Goal: Task Accomplishment & Management: Manage account settings

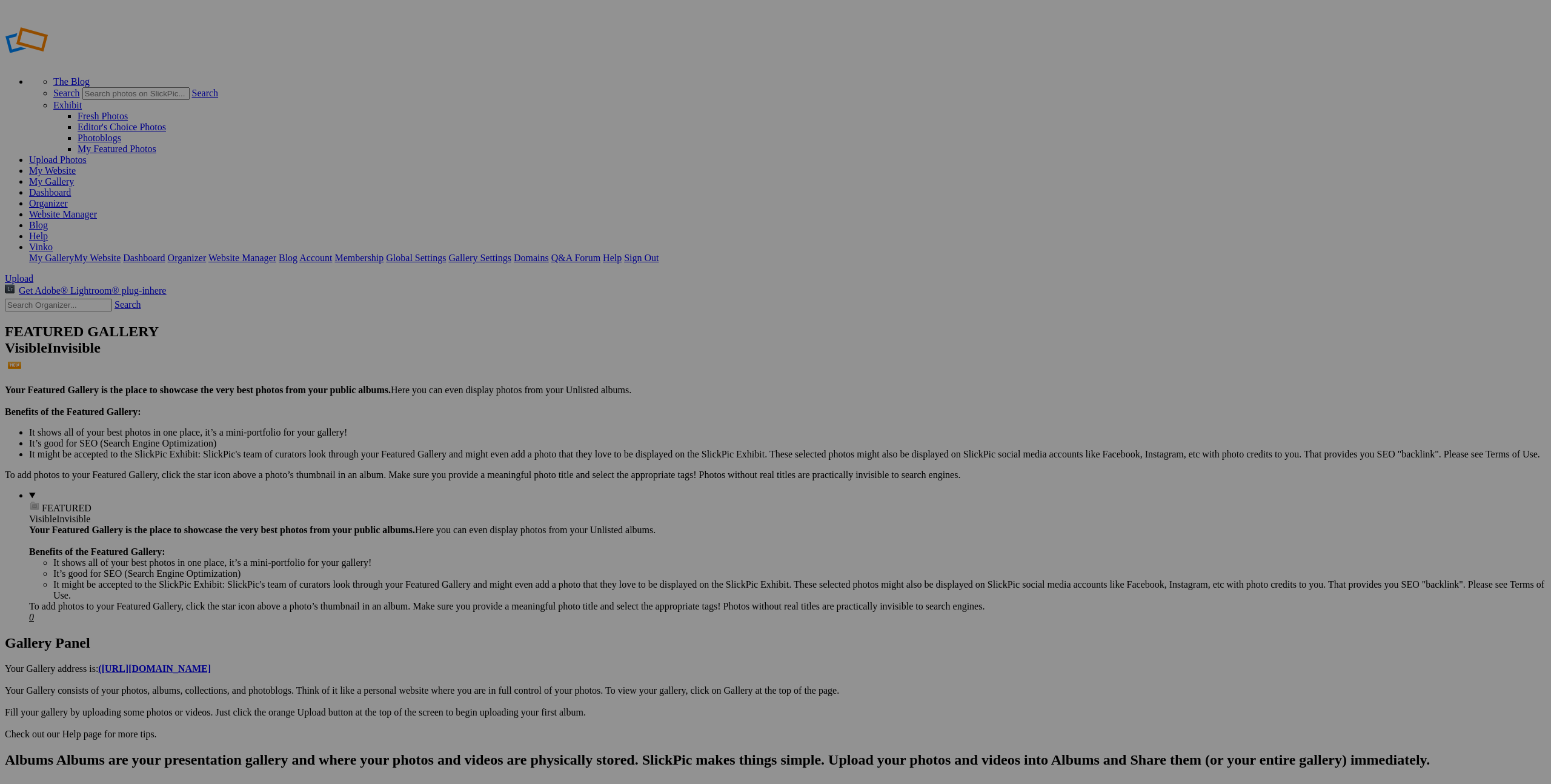
type input "Photowalk"
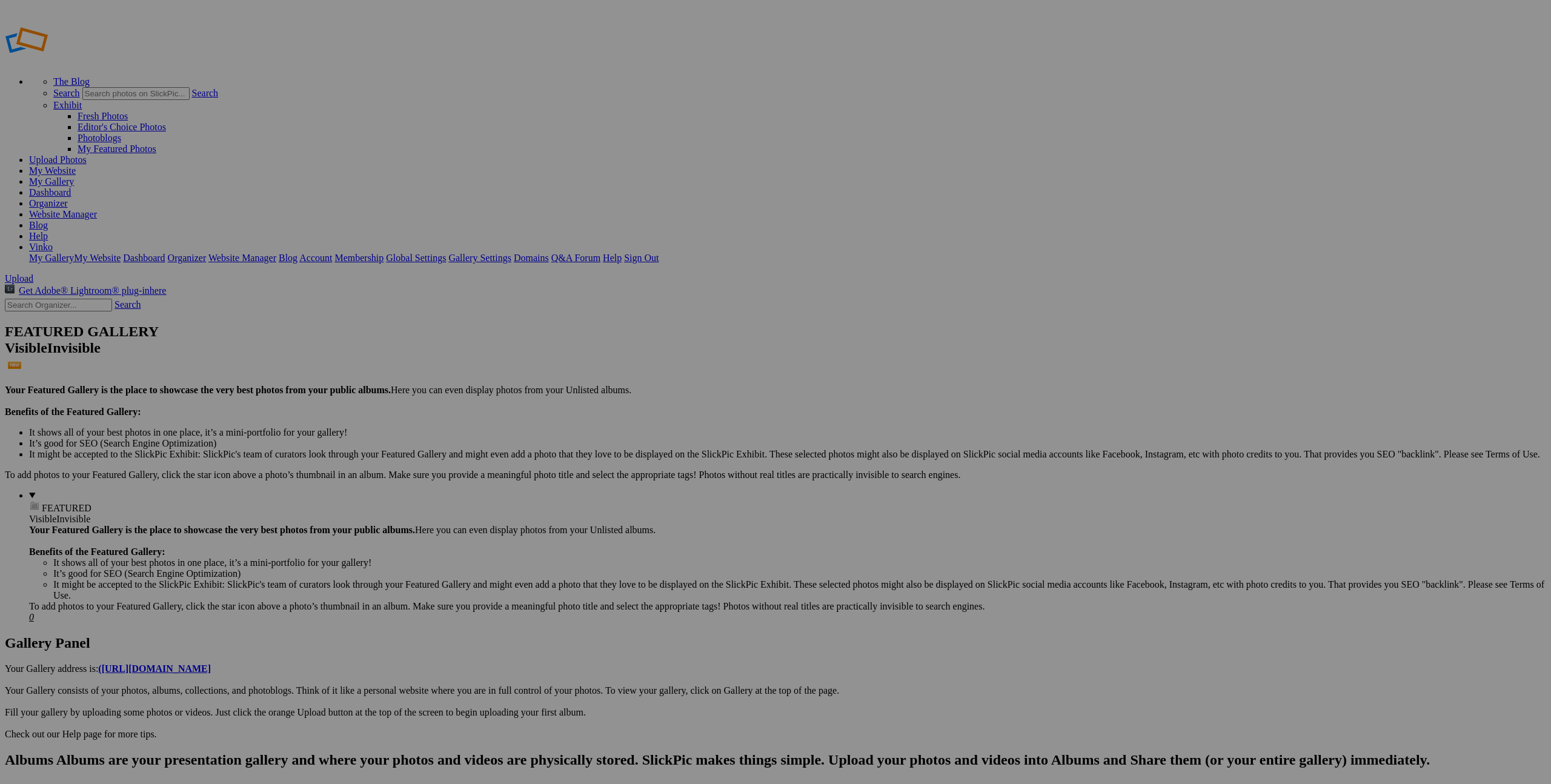
type input "Krštenje Viktorija 27.9.25"
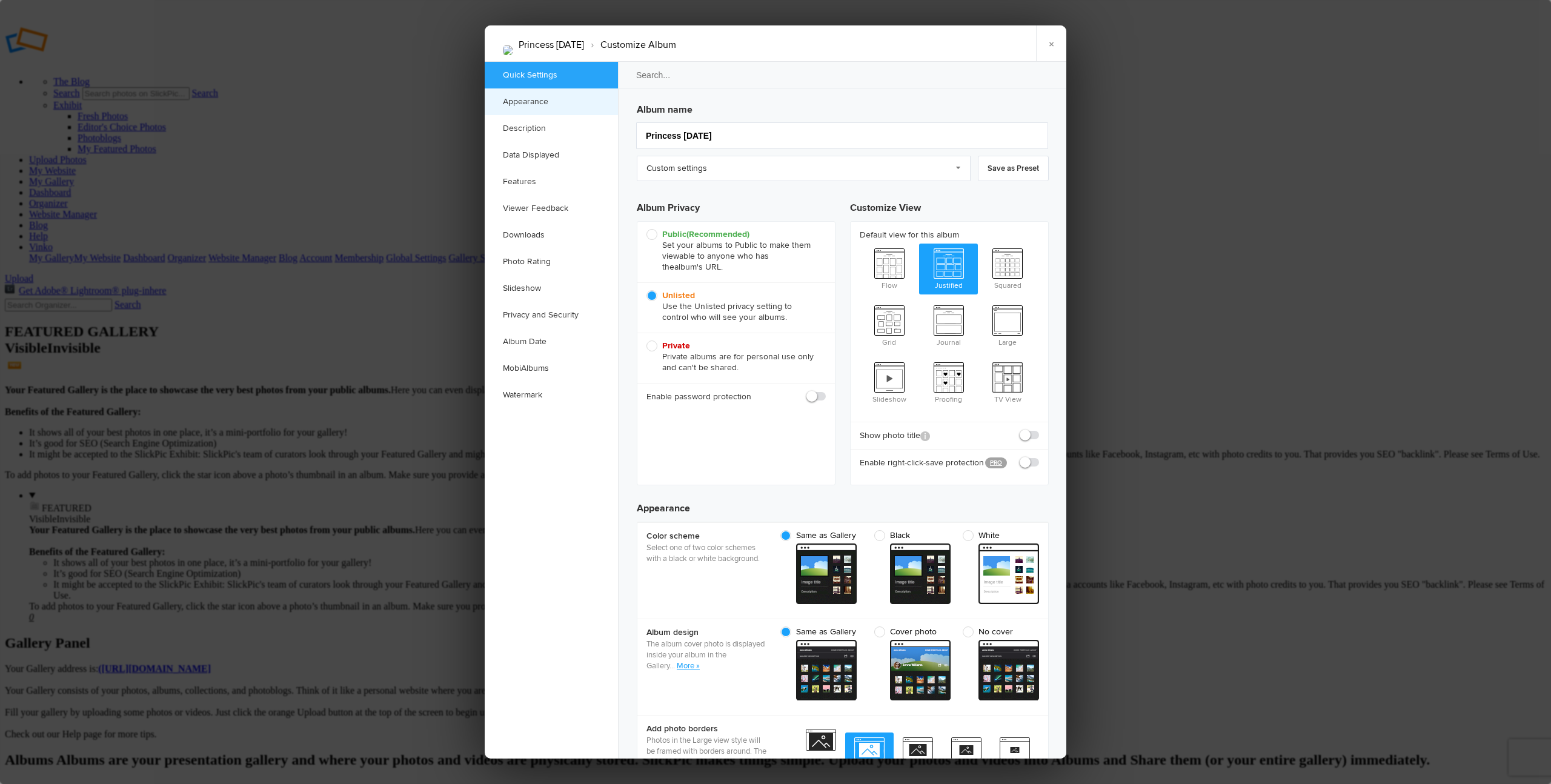
click at [532, 95] on link "Appearance" at bounding box center [551, 101] width 133 height 26
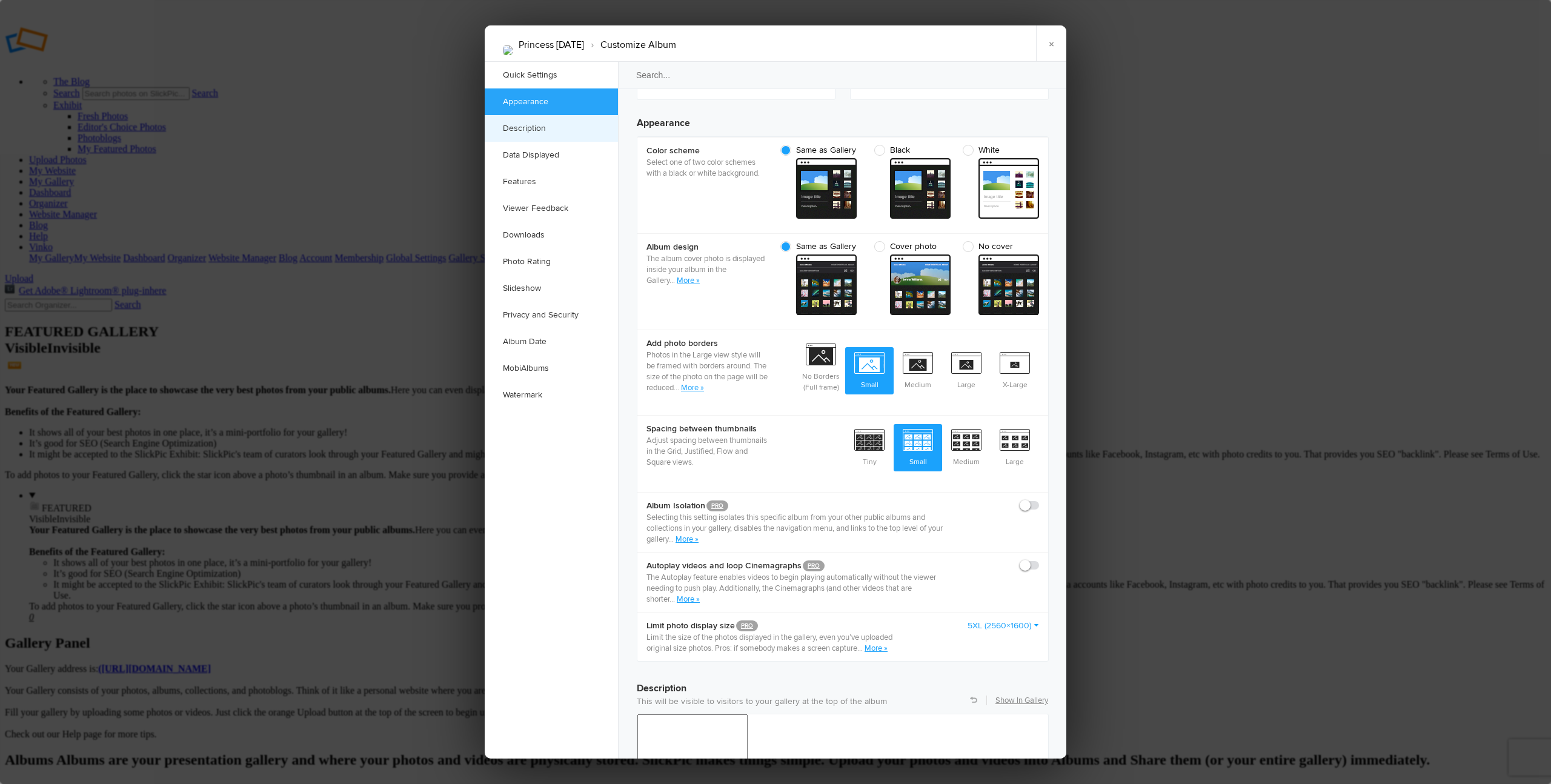
click at [532, 124] on link "Description" at bounding box center [551, 128] width 133 height 26
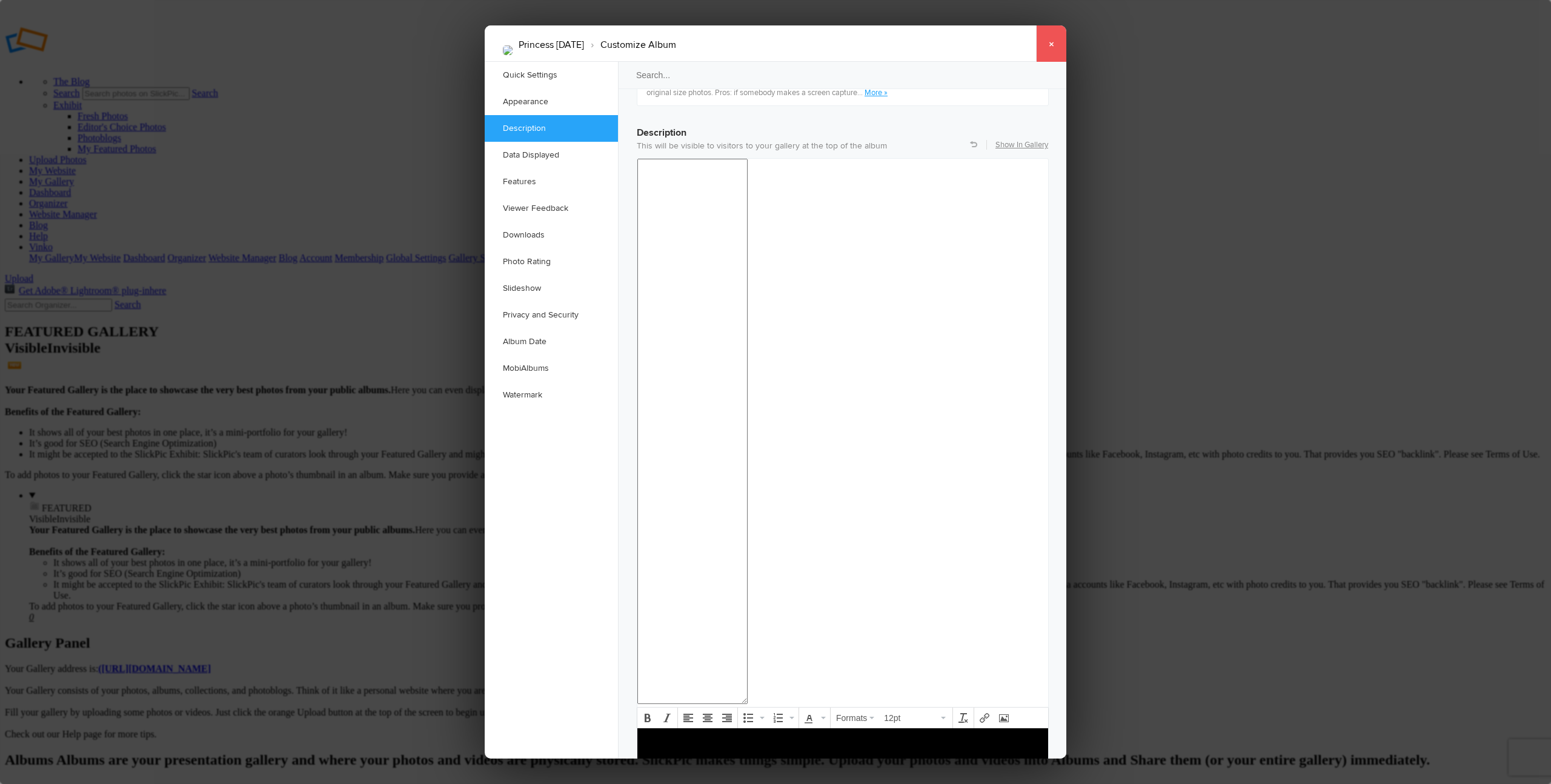
click at [1047, 40] on link "×" at bounding box center [1051, 43] width 30 height 36
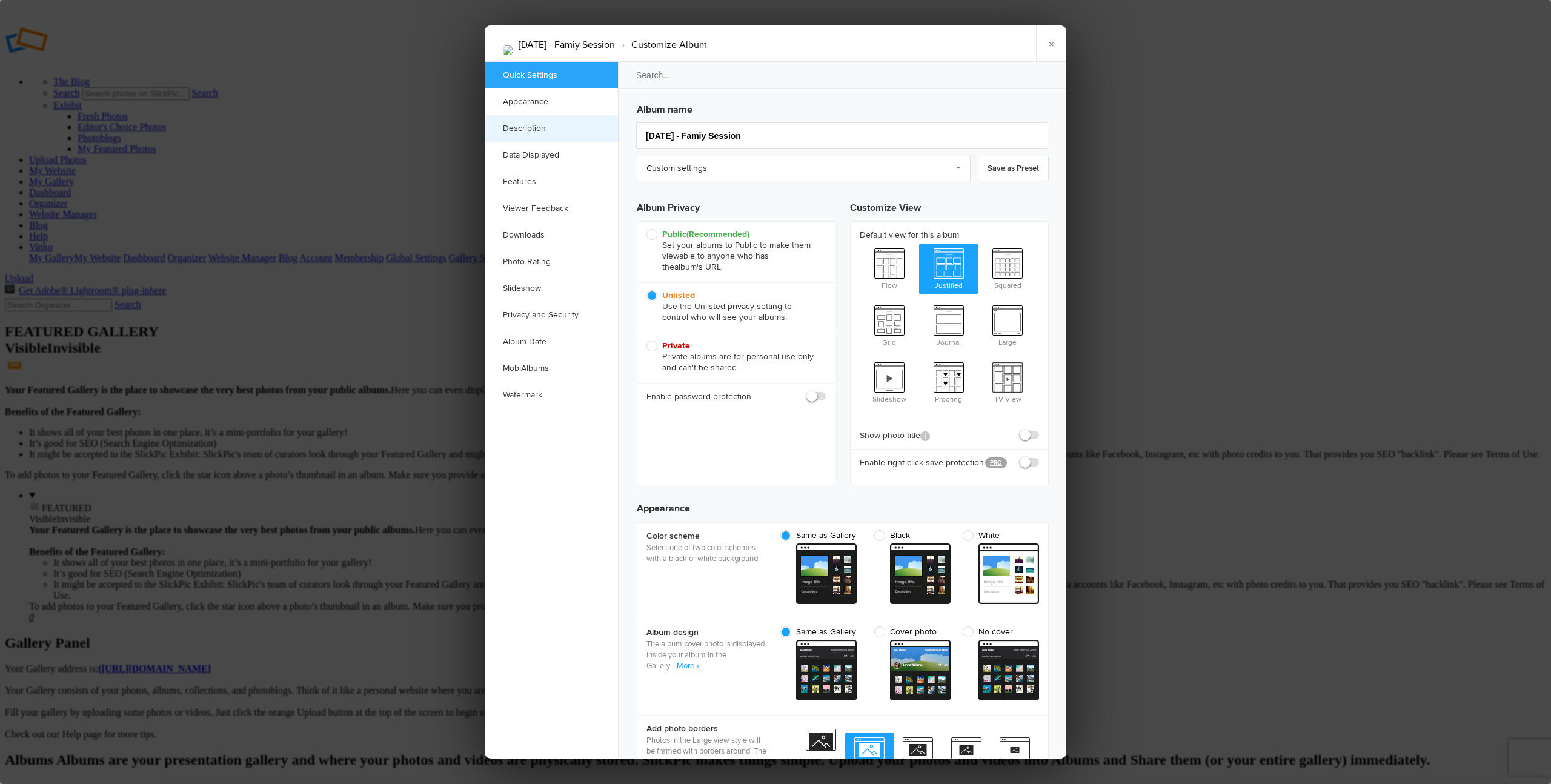
click at [553, 123] on link "Description" at bounding box center [551, 128] width 133 height 26
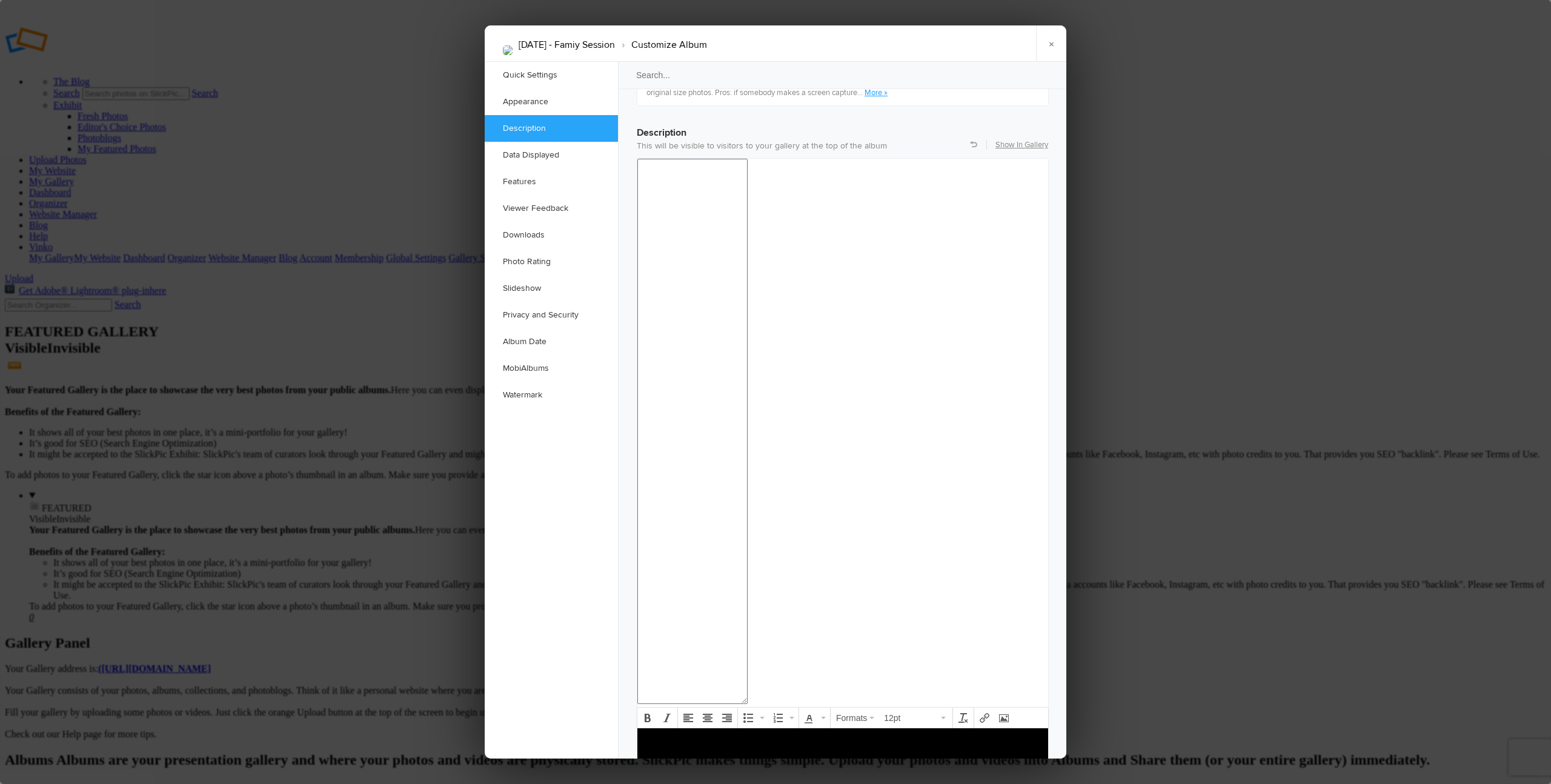
click at [1051, 43] on link "×" at bounding box center [1051, 43] width 30 height 36
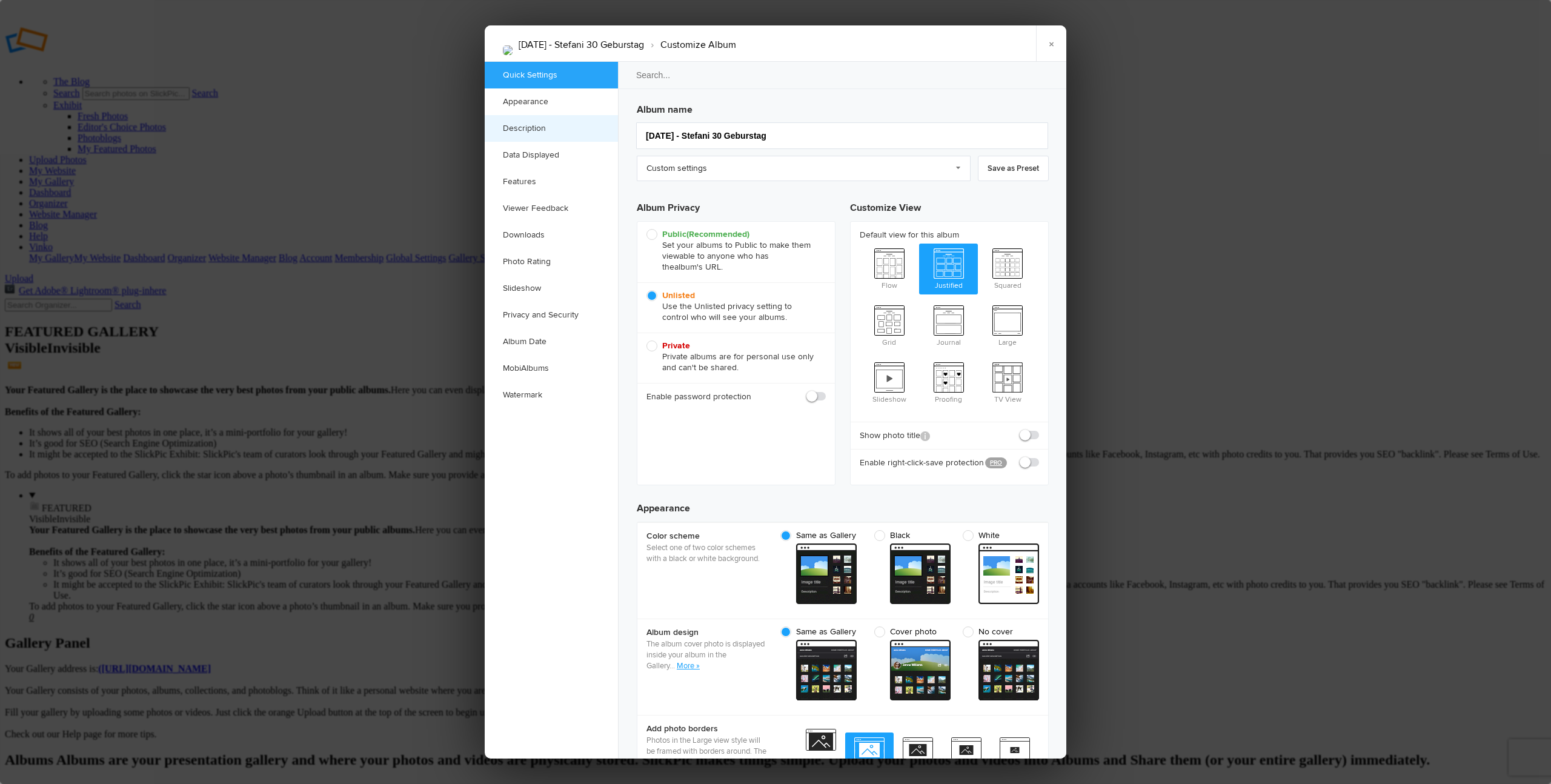
click at [545, 126] on link "Description" at bounding box center [551, 128] width 133 height 26
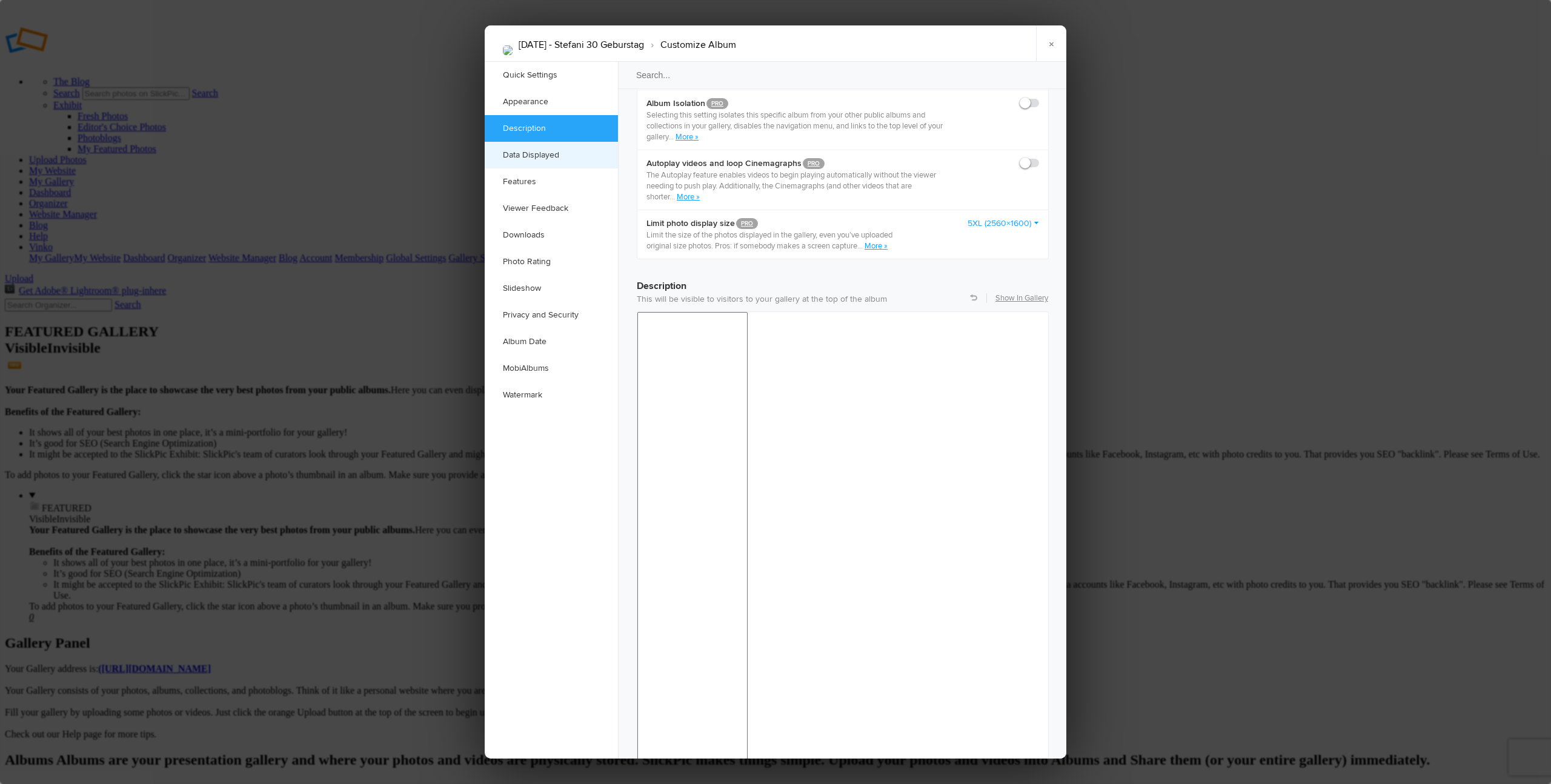
scroll to position [941, 0]
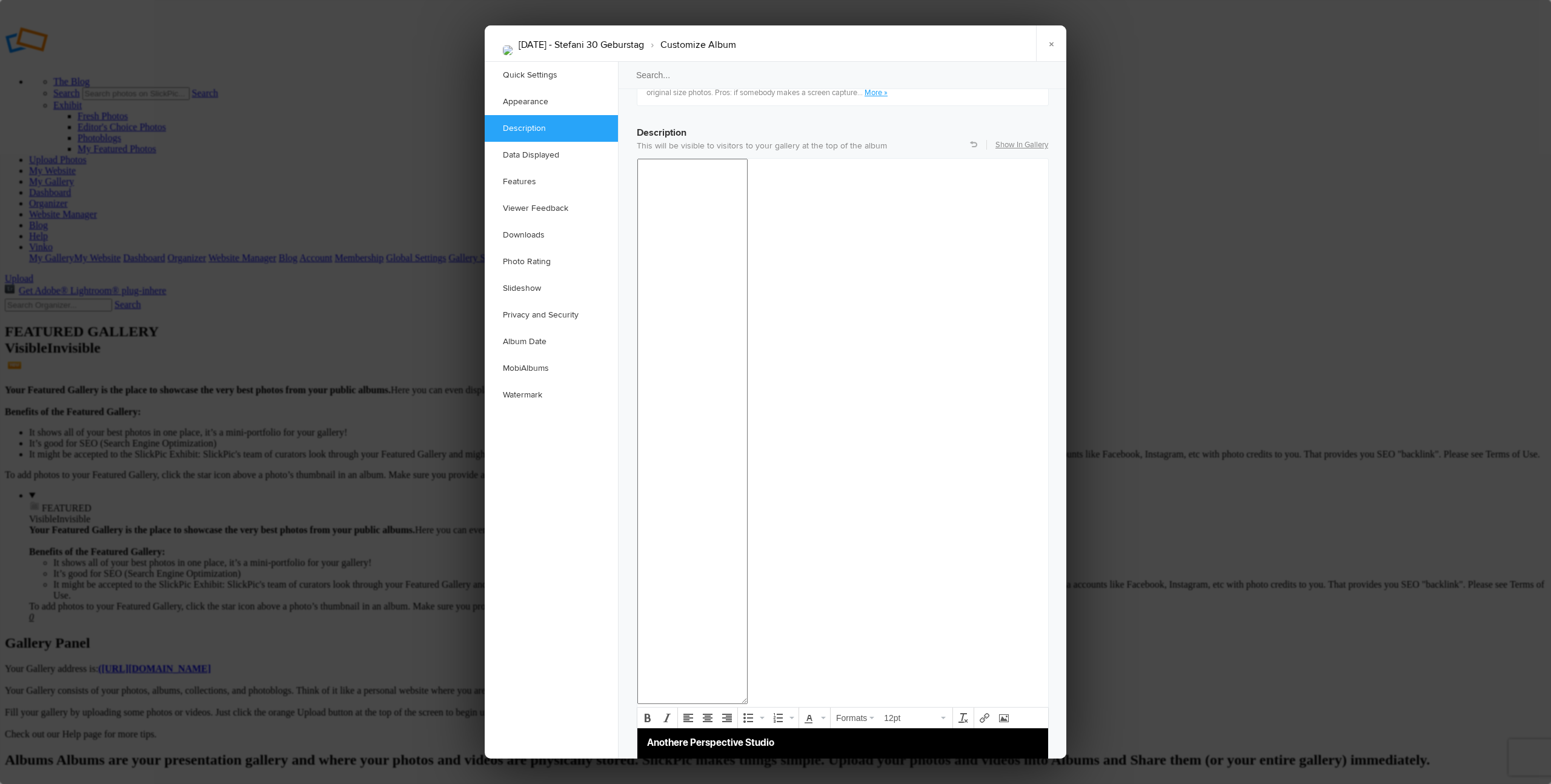
click at [741, 783] on link "anothereperspective.com" at bounding box center [719, 779] width 73 height 12
copy body "Anothere Perspective Studio Telefon: 0660 936 7091 Website: anothereperspective…"
click at [1055, 44] on link "×" at bounding box center [1051, 43] width 30 height 36
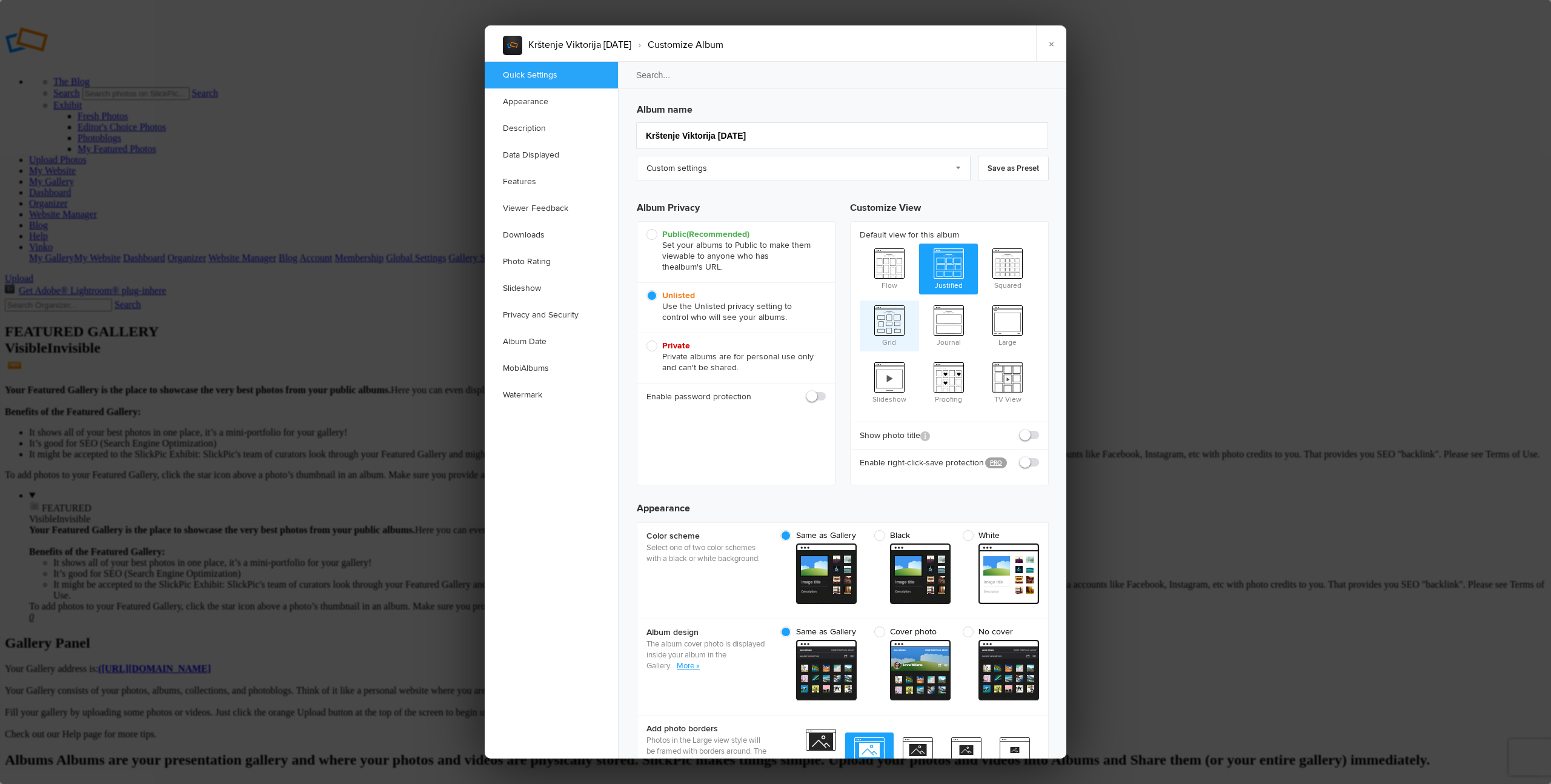
scroll to position [0, 0]
click at [522, 128] on link "Description" at bounding box center [551, 128] width 133 height 26
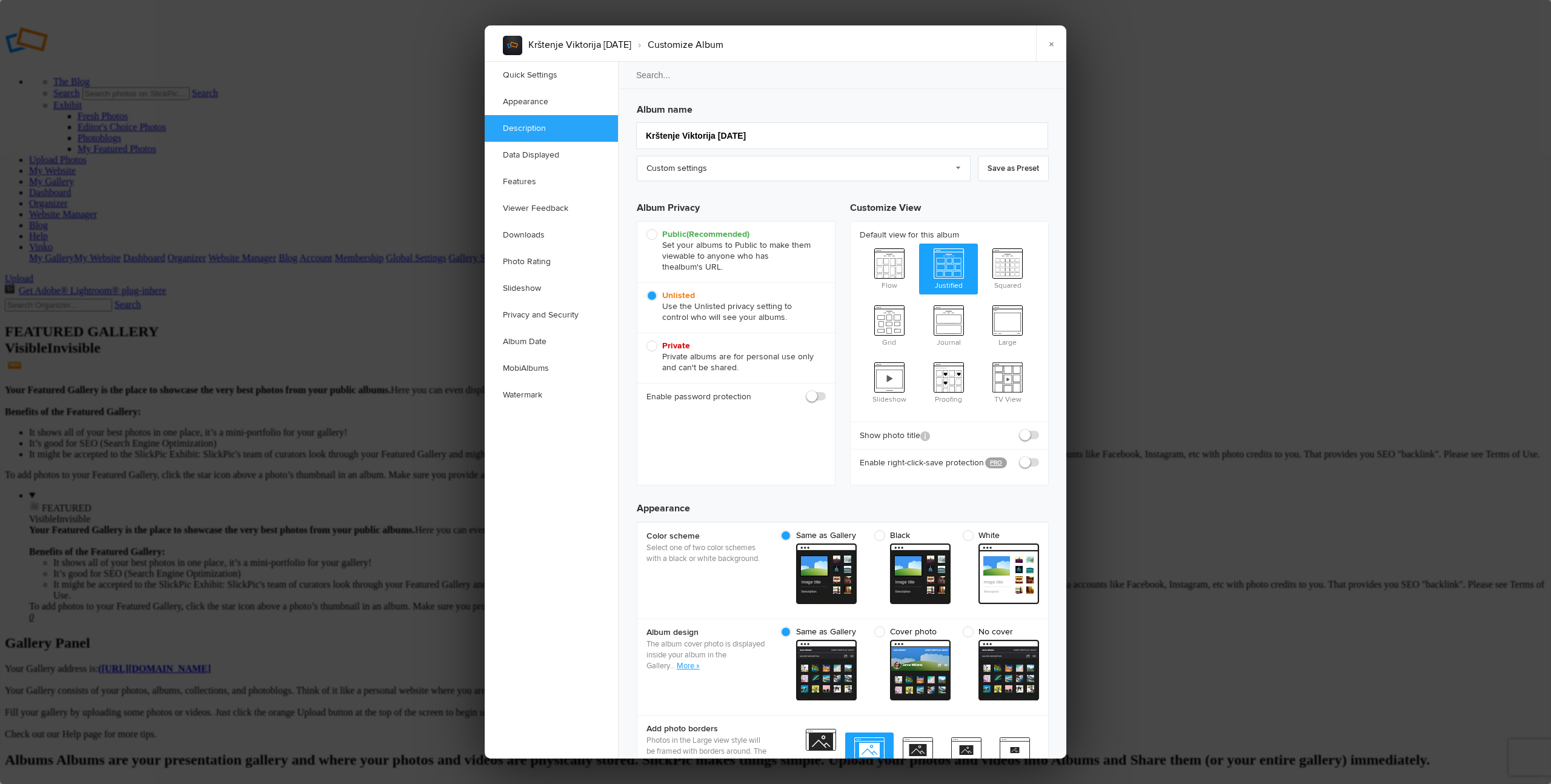
scroll to position [941, 0]
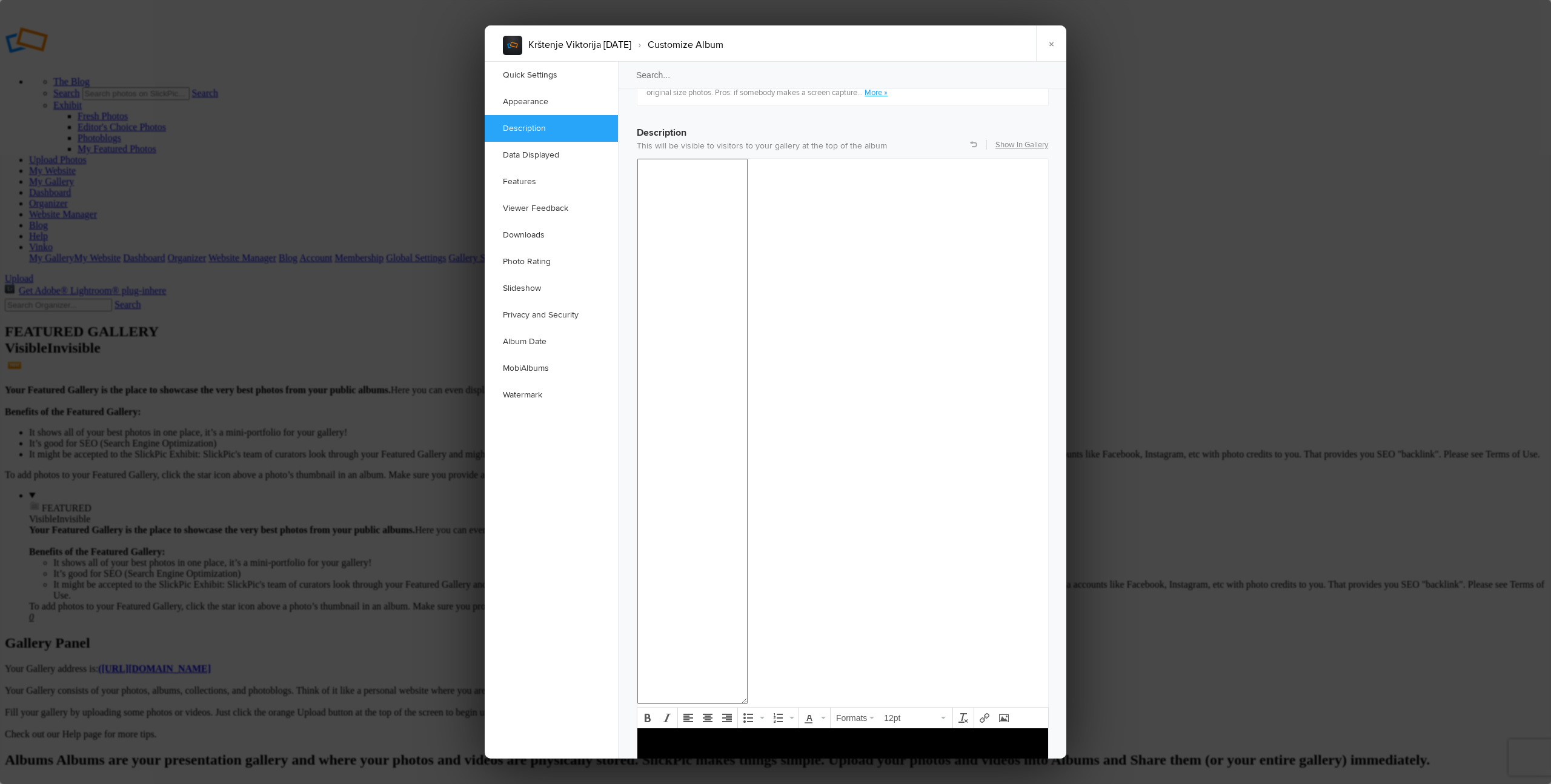
click at [707, 780] on body at bounding box center [843, 761] width 401 height 52
click at [1054, 49] on link "×" at bounding box center [1051, 43] width 30 height 36
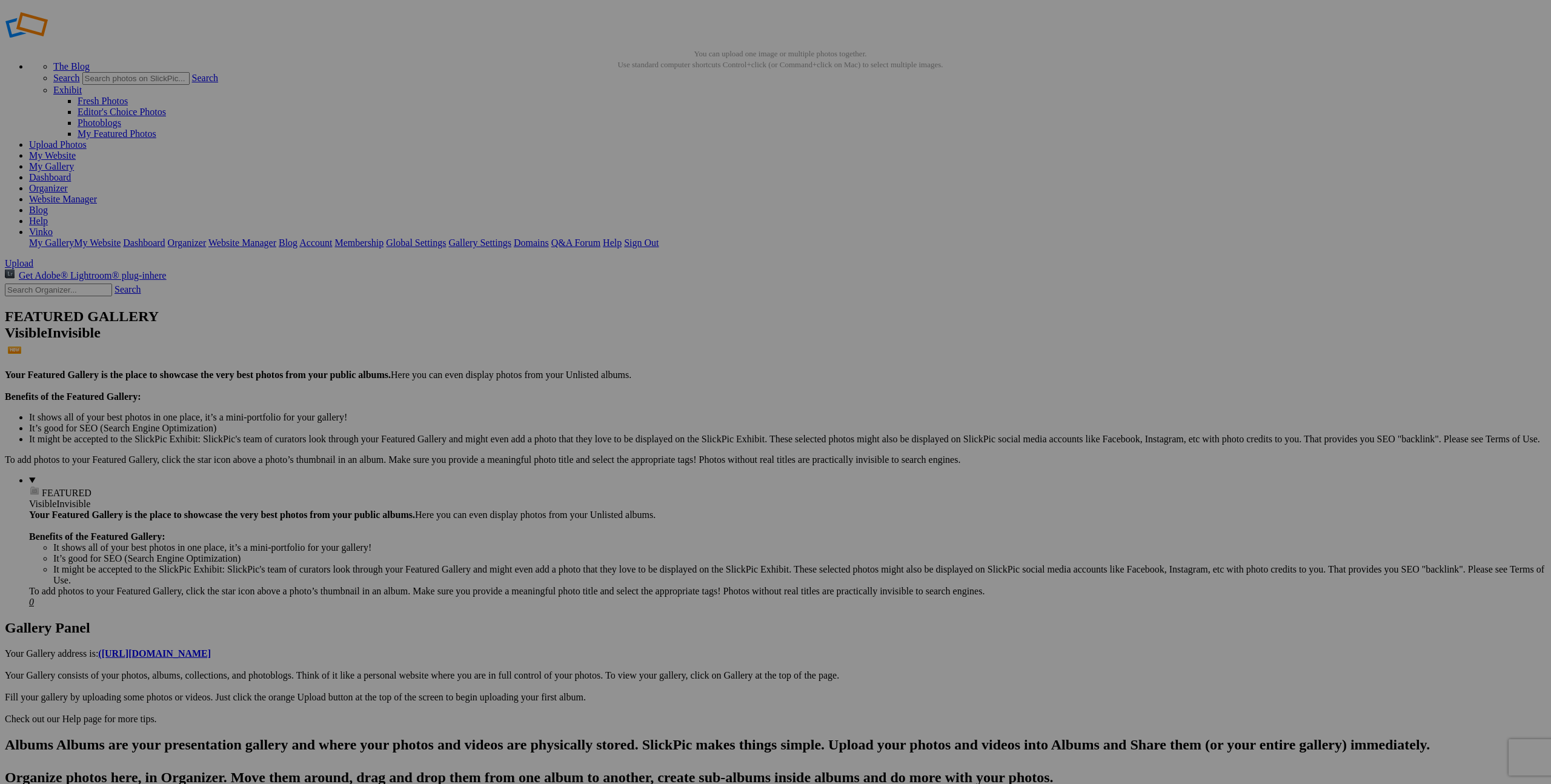
scroll to position [12, 0]
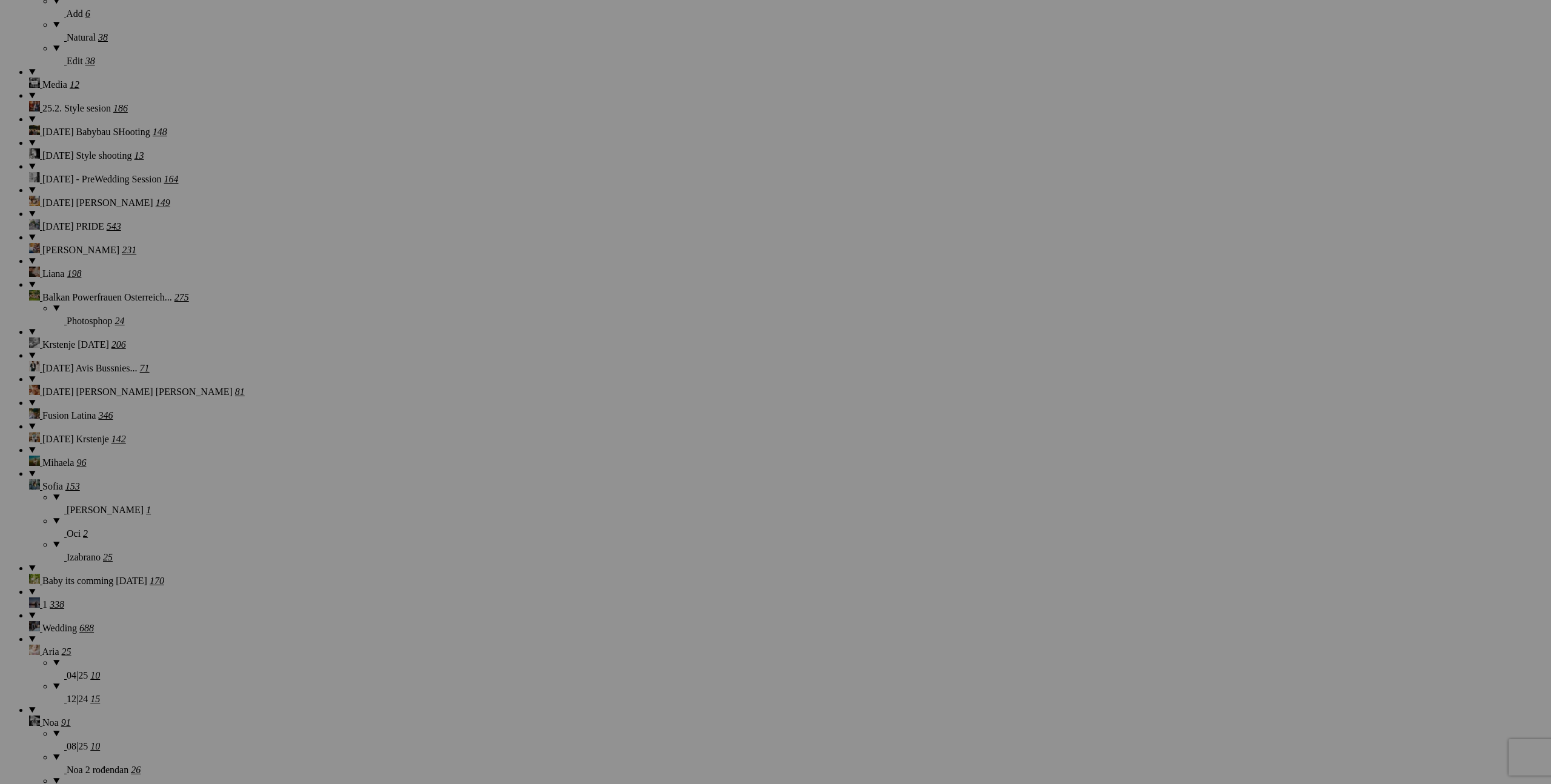
scroll to position [0, 0]
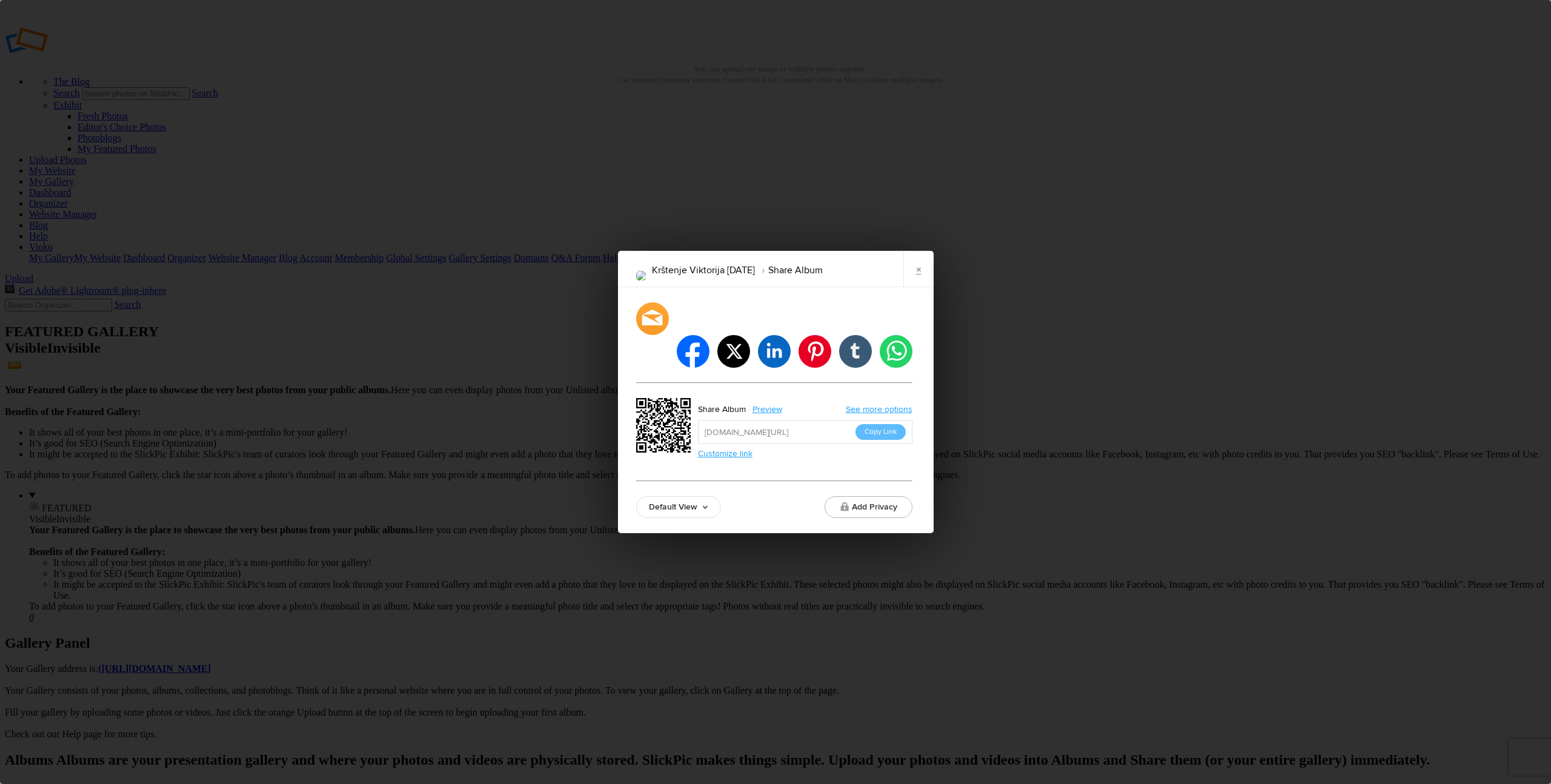
click at [899, 424] on button "Copy Link" at bounding box center [880, 432] width 50 height 15
click at [919, 284] on link "×" at bounding box center [918, 269] width 30 height 36
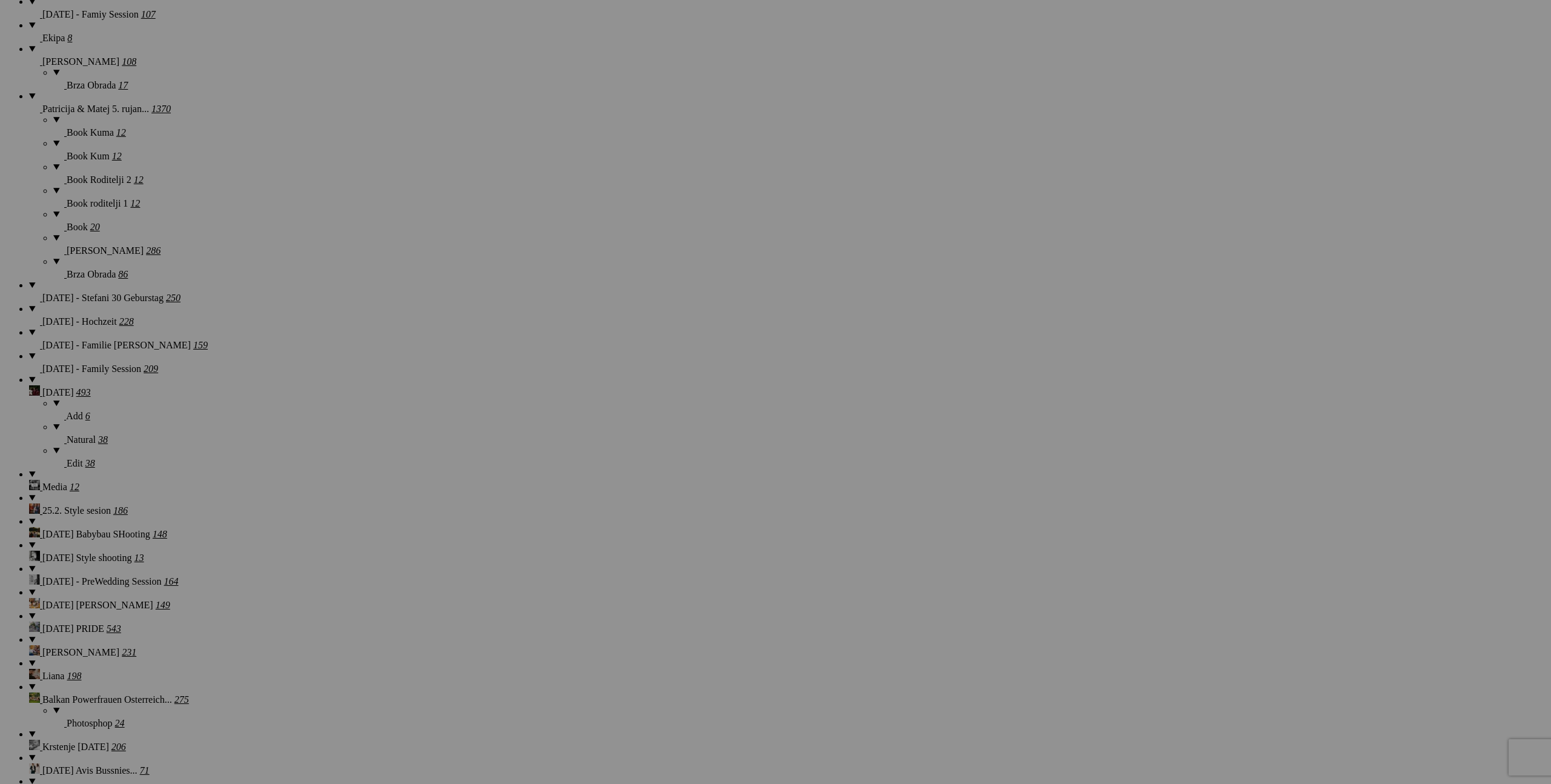
scroll to position [1014, 0]
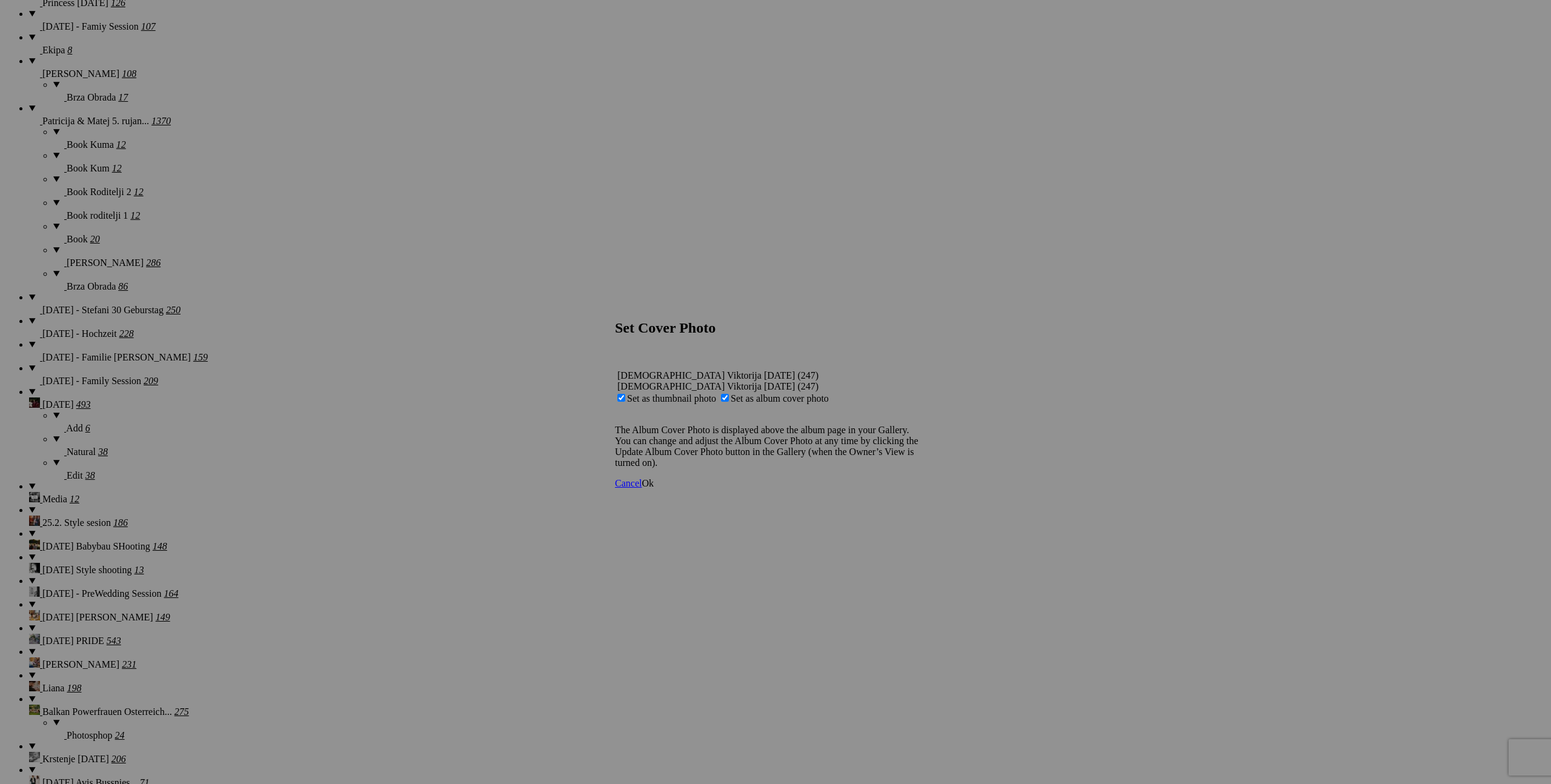
click at [654, 488] on span "Ok" at bounding box center [648, 483] width 12 height 10
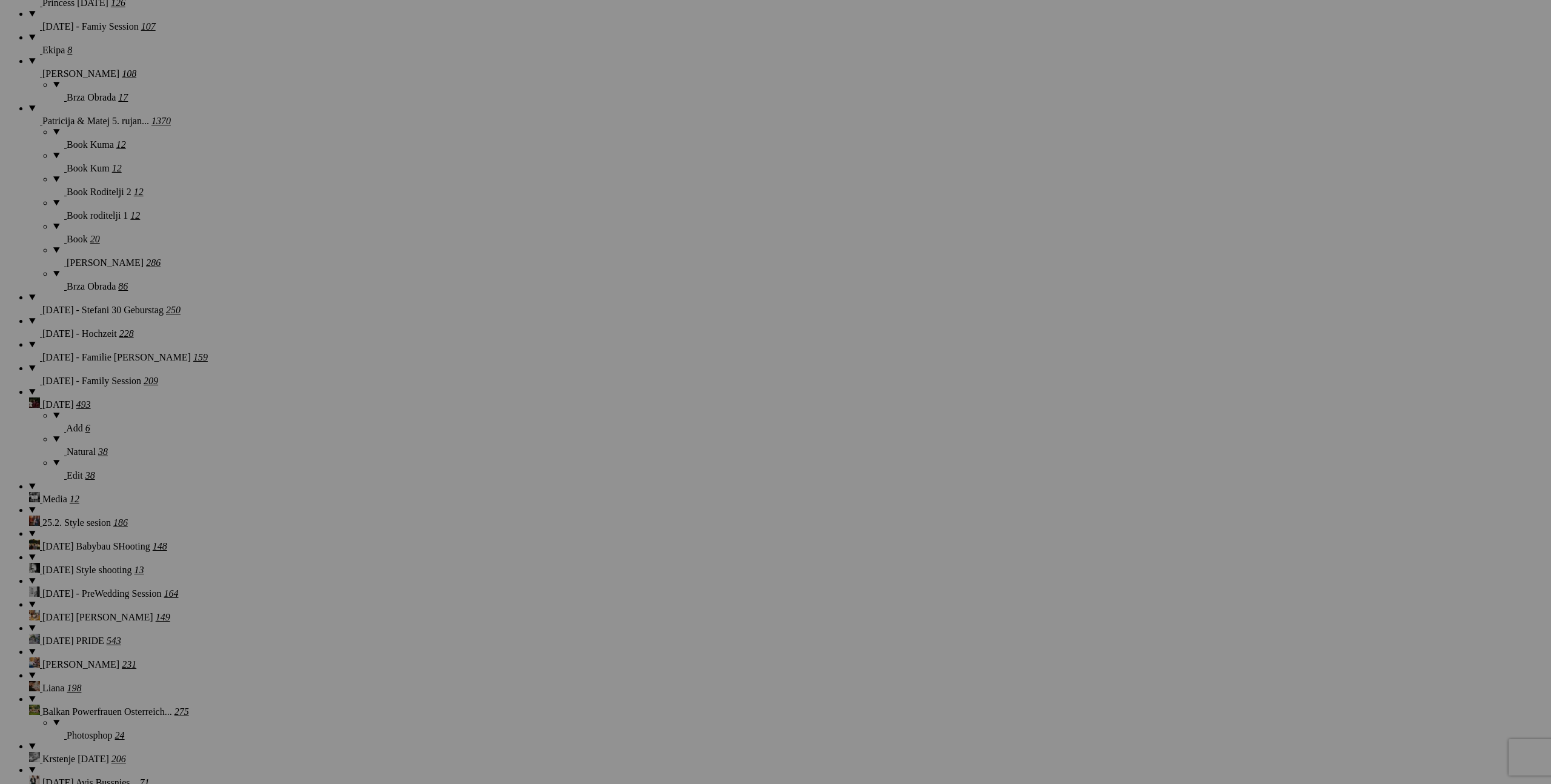
type input "[DEMOGRAPHIC_DATA] Viktoria [DATE]"
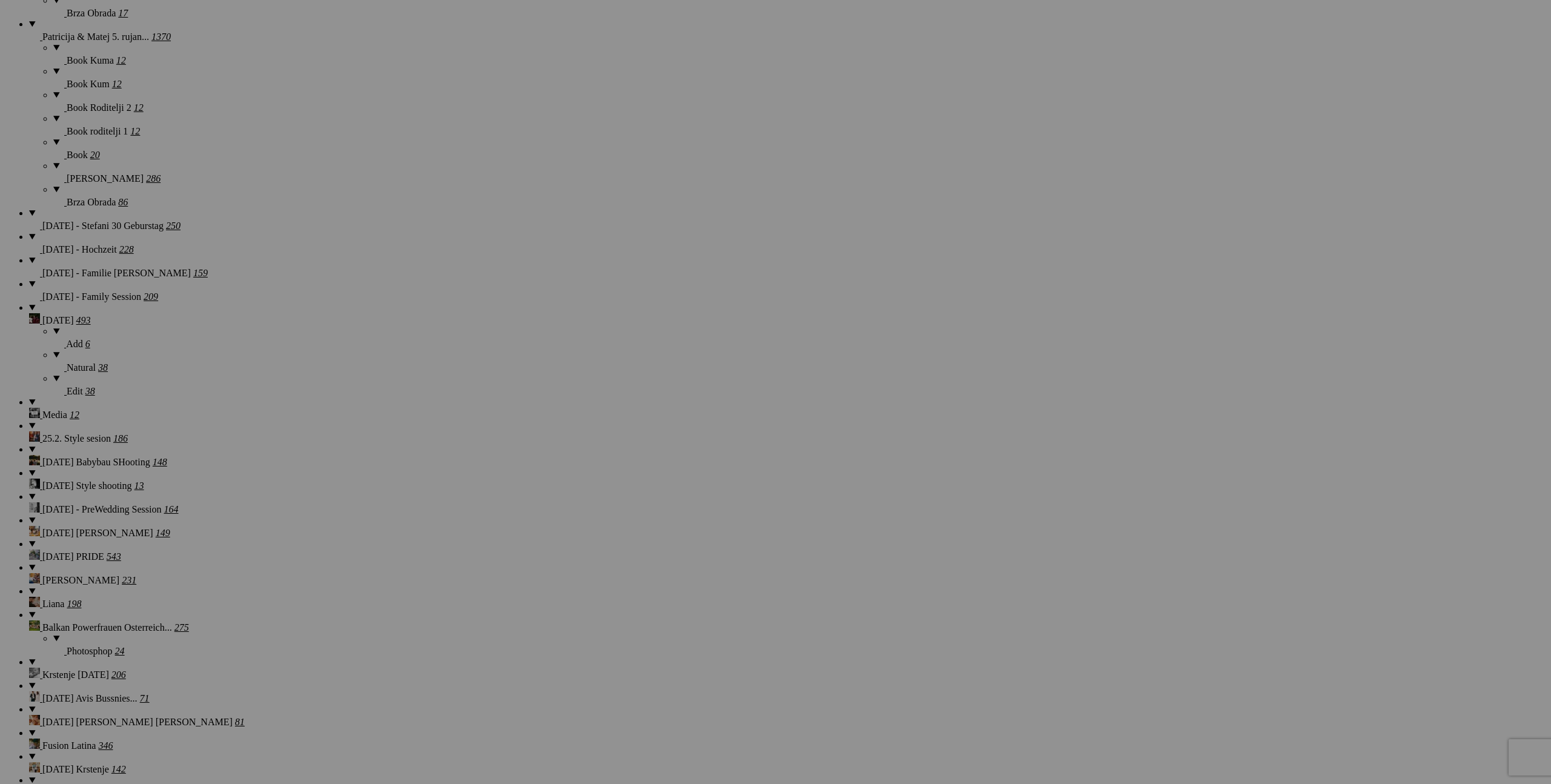
scroll to position [1095, 0]
click at [695, 475] on span "Yes" at bounding box center [688, 471] width 14 height 10
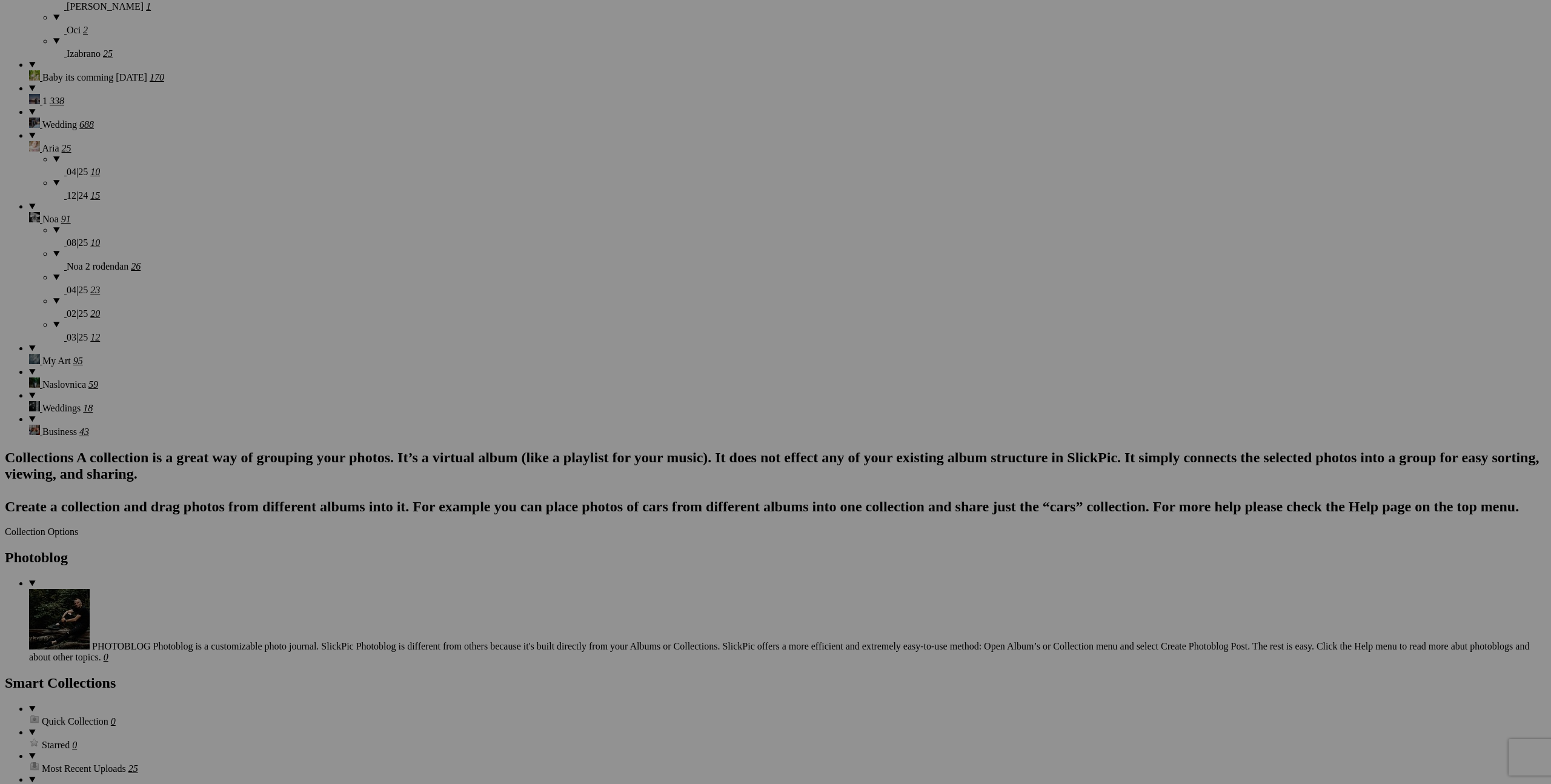
scroll to position [1955, 0]
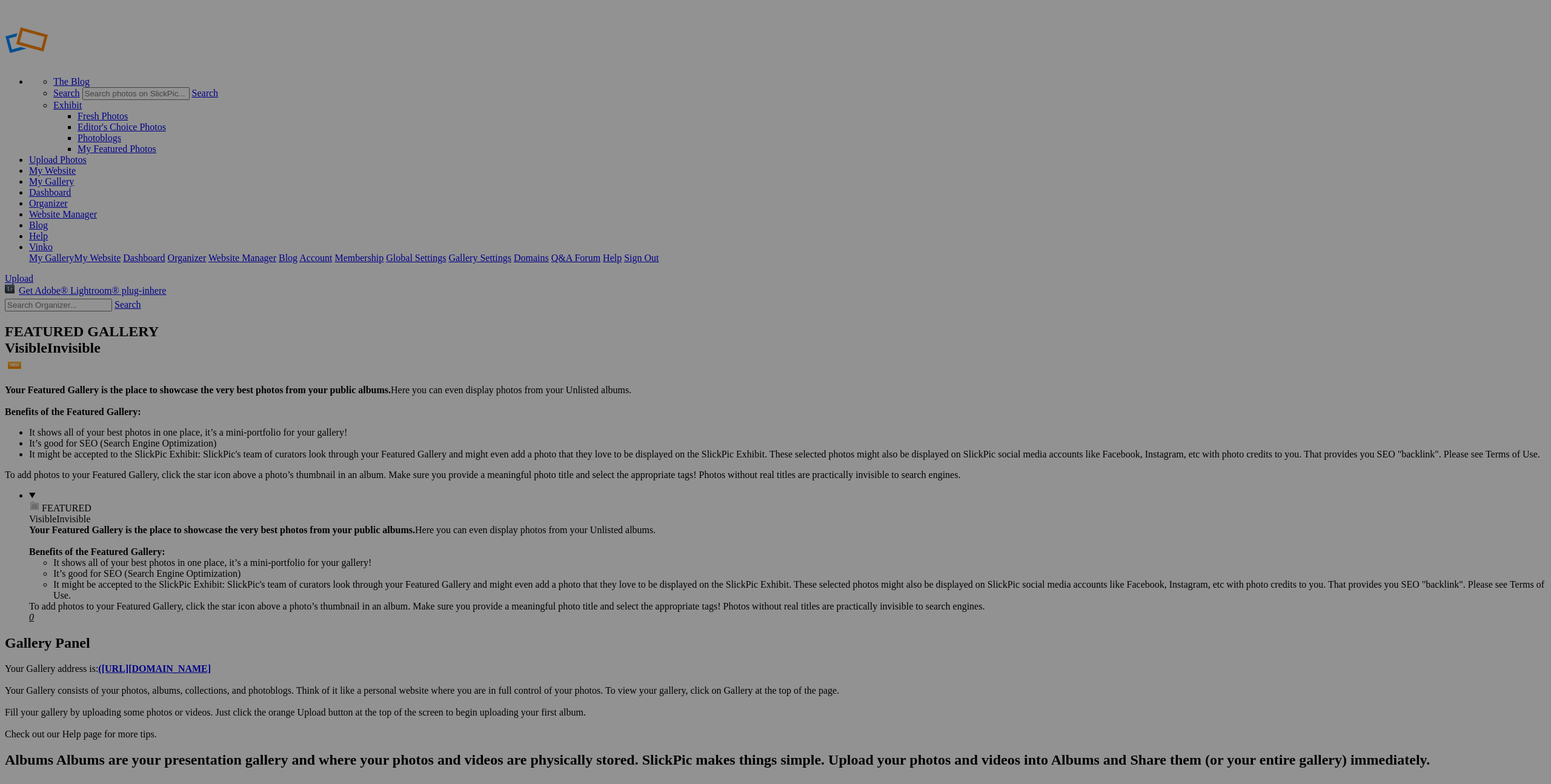
click at [665, 436] on link "Yes" at bounding box center [658, 439] width 14 height 10
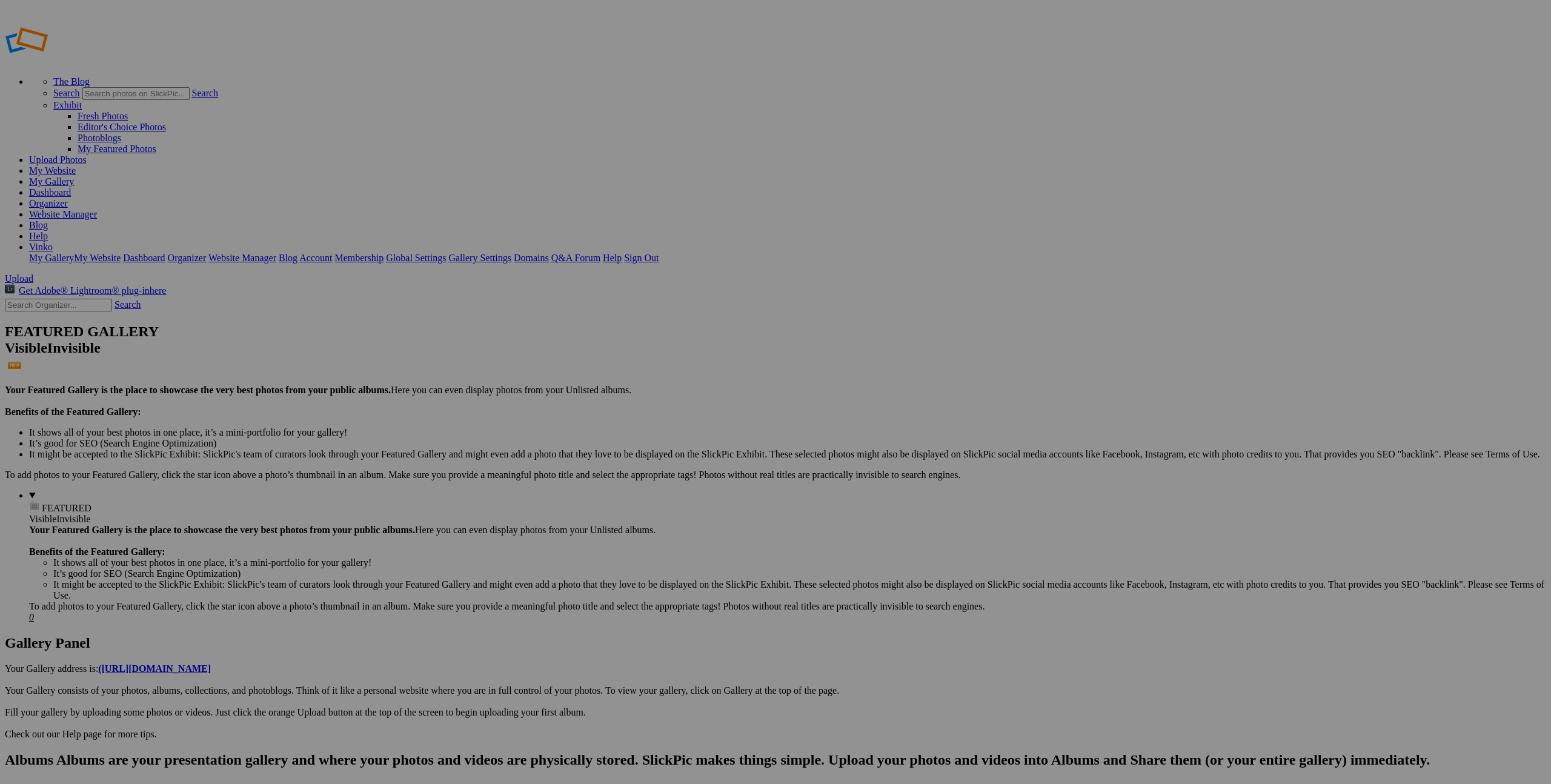
click at [665, 439] on span "Yes" at bounding box center [658, 439] width 14 height 10
type input "[DATE] - Session"
